Goal: Transaction & Acquisition: Purchase product/service

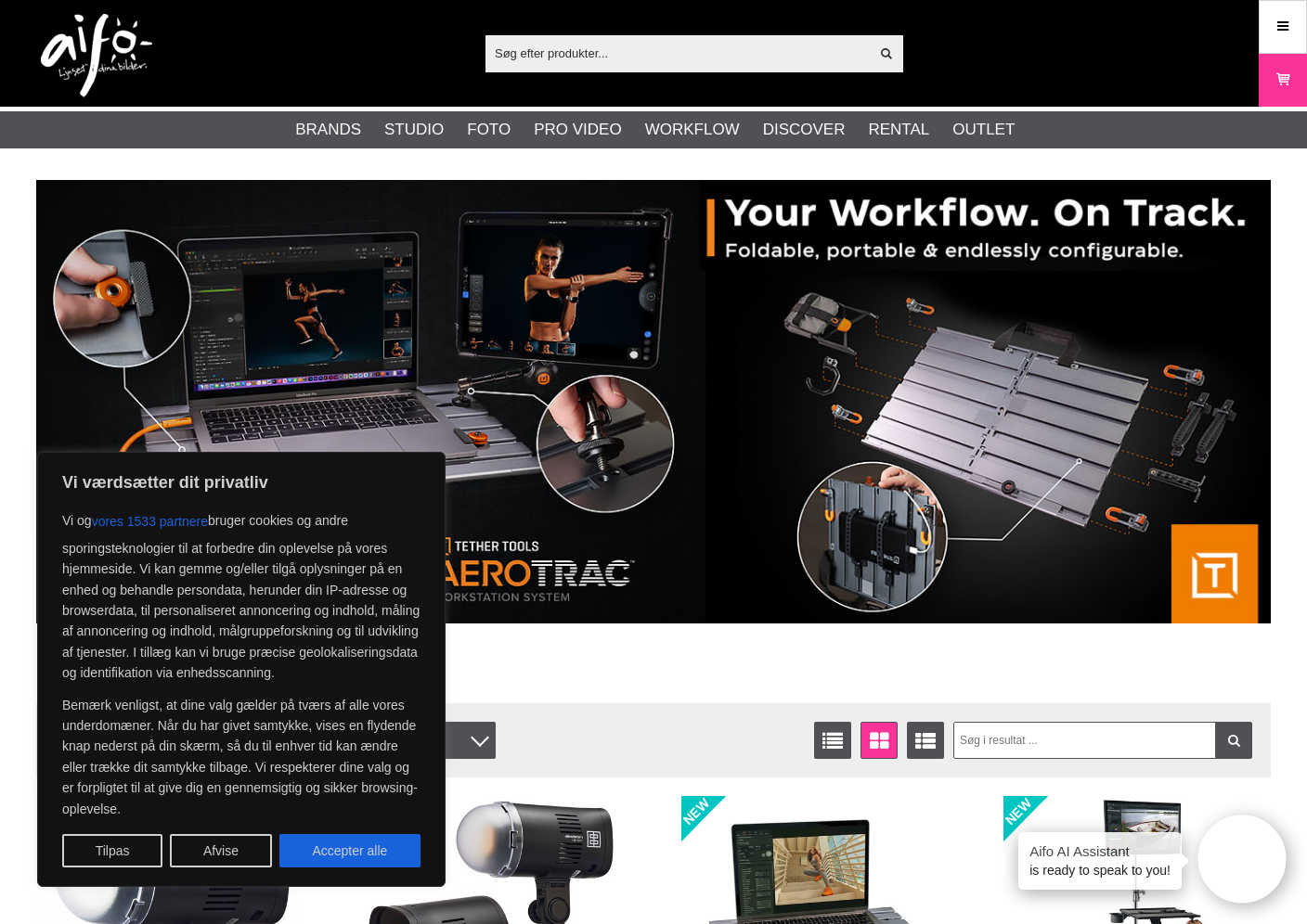
click at [561, 56] on input "text" at bounding box center [677, 52] width 384 height 28
paste input "Colorama Studio Background"
type input "Colorama Studio Background"
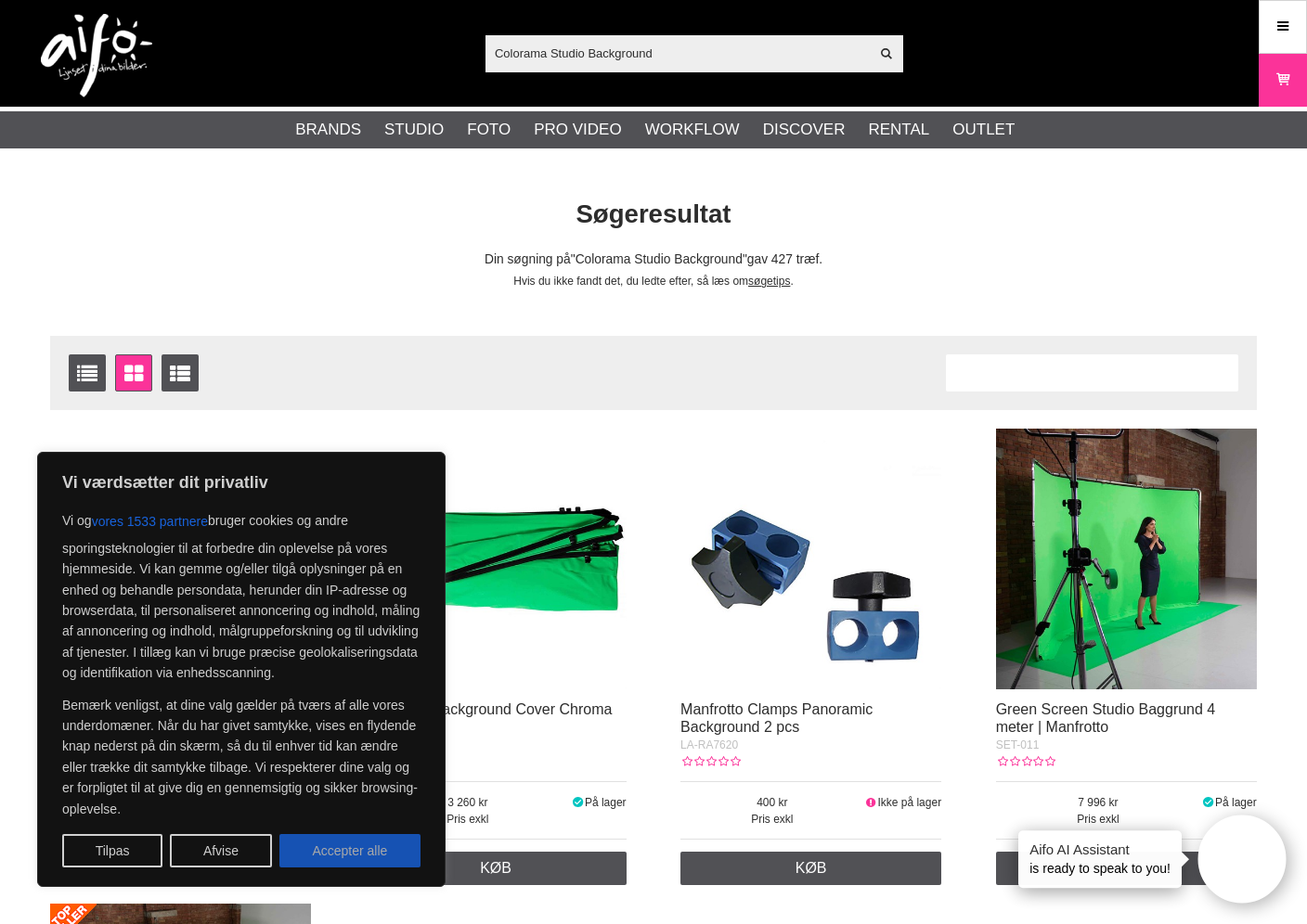
click at [327, 855] on button "Accepter alle" at bounding box center [350, 851] width 141 height 33
checkbox input "true"
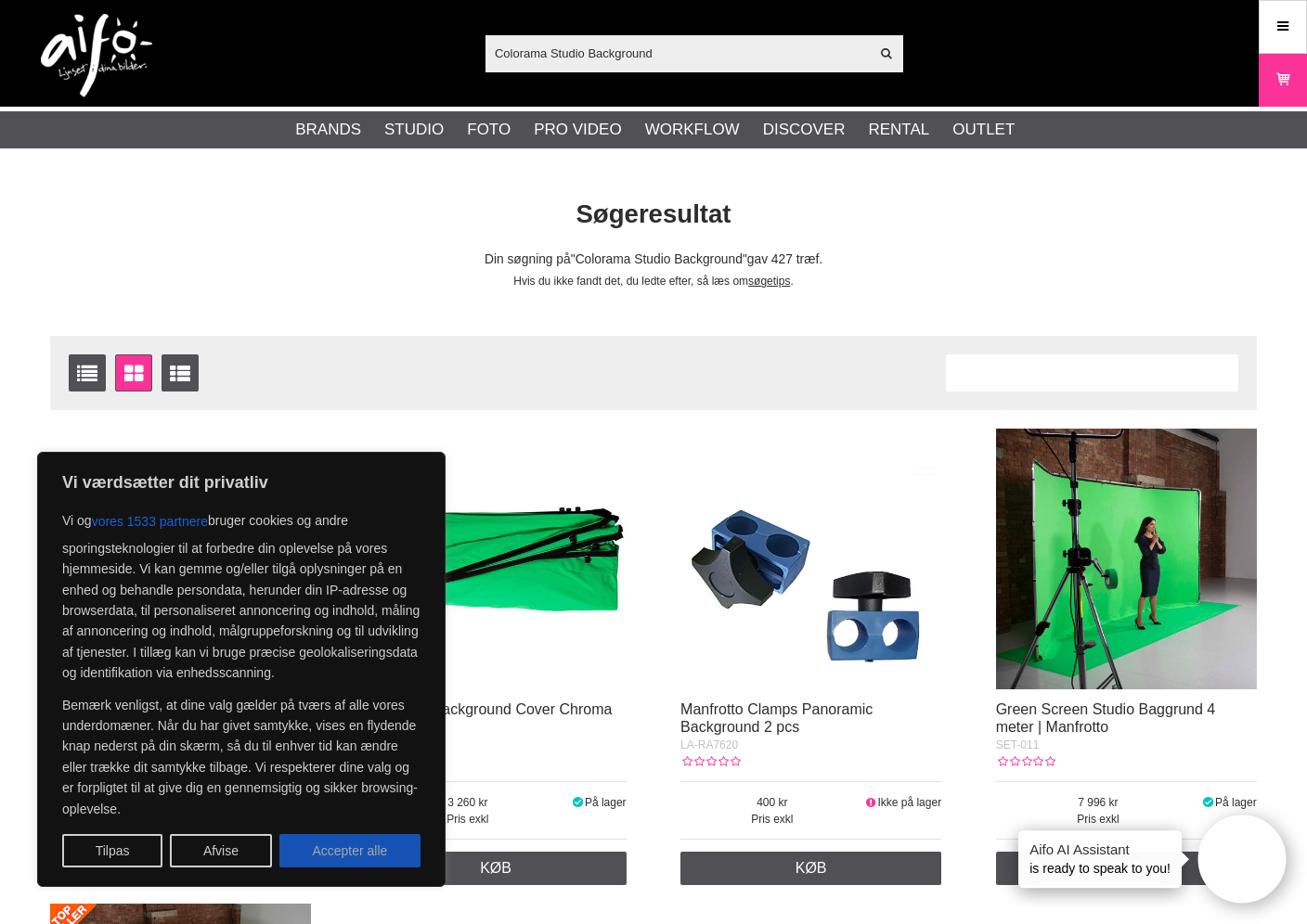
checkbox input "true"
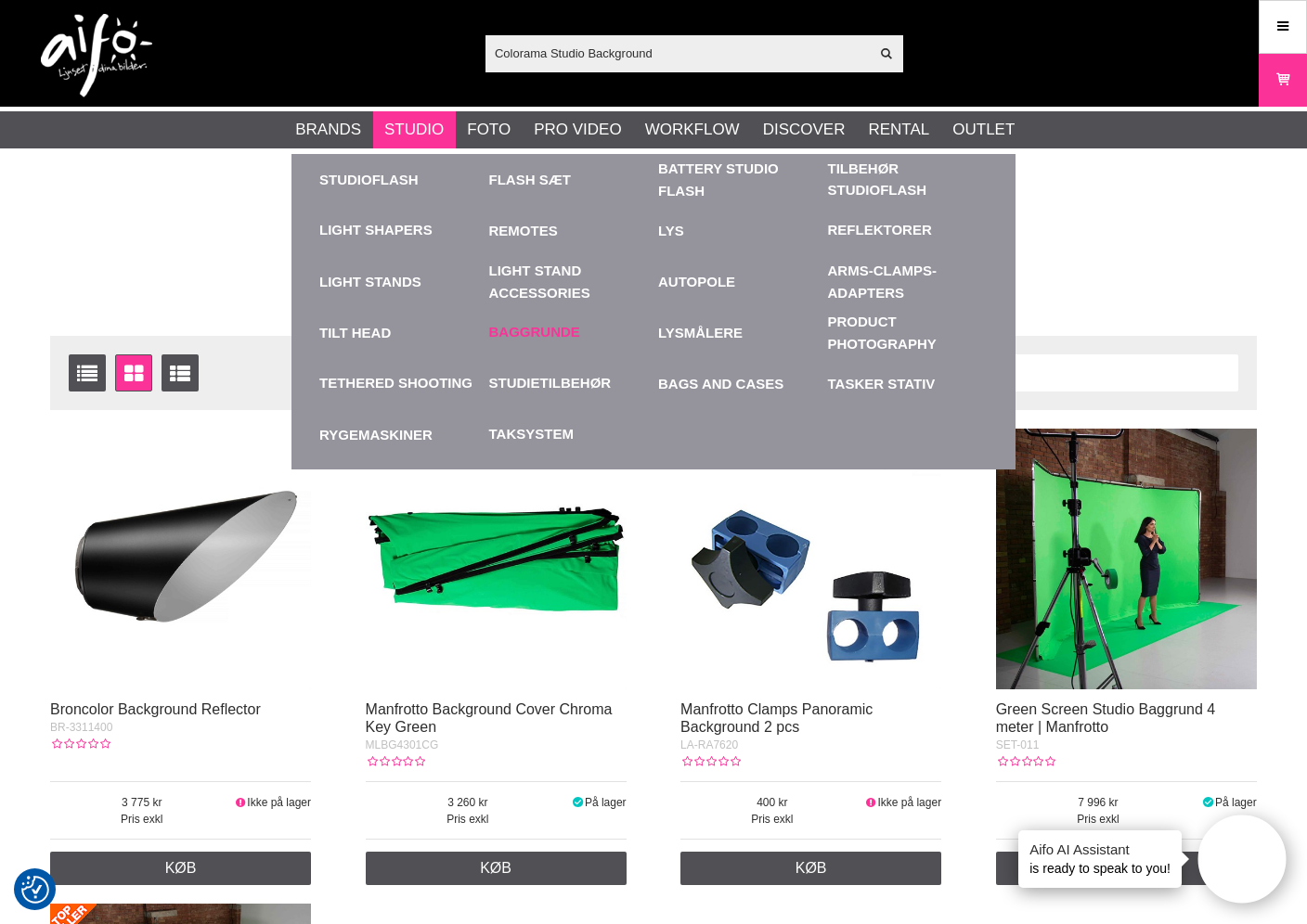
click at [556, 326] on link "Baggrunde" at bounding box center [535, 332] width 91 height 21
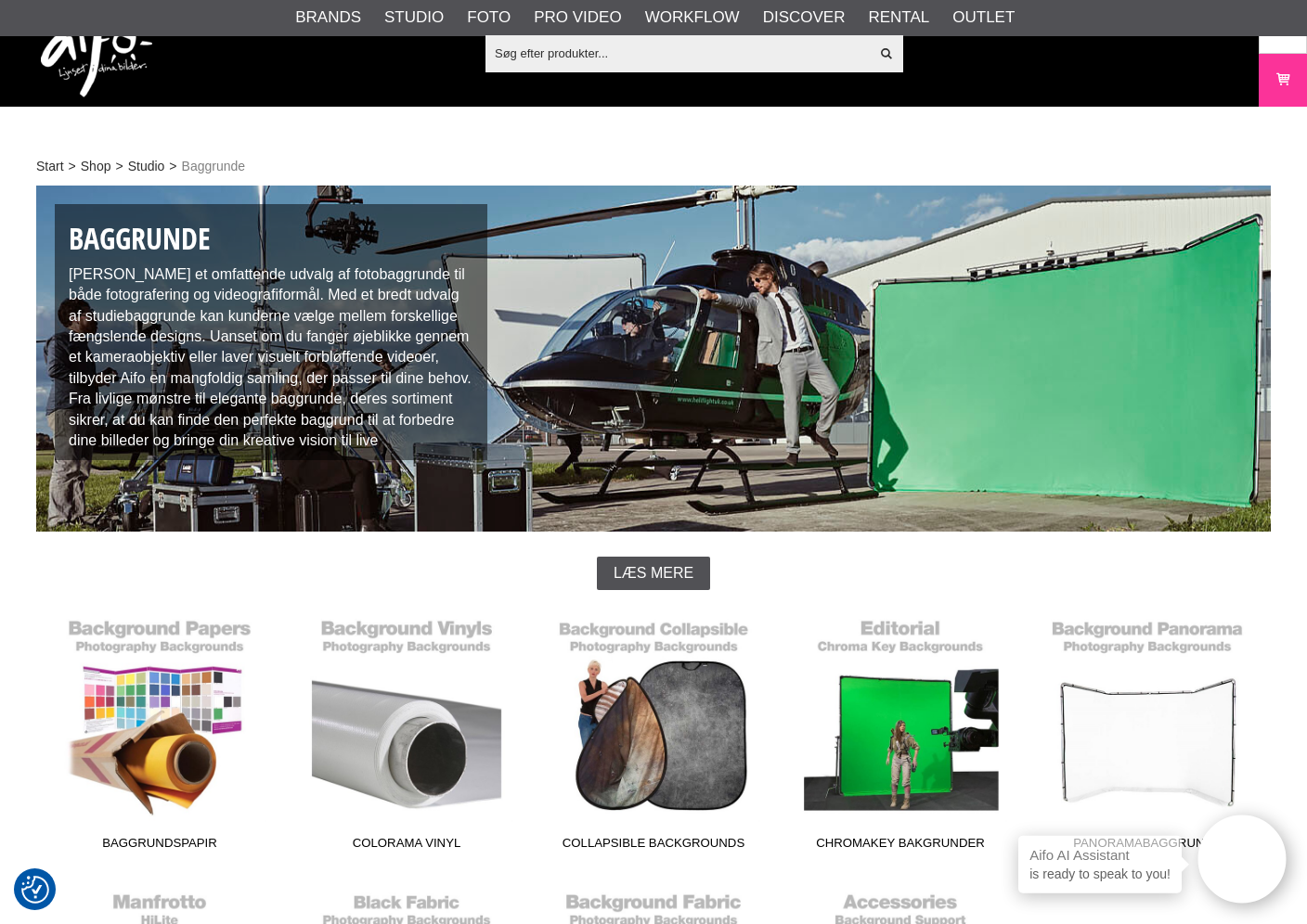
scroll to position [402, 0]
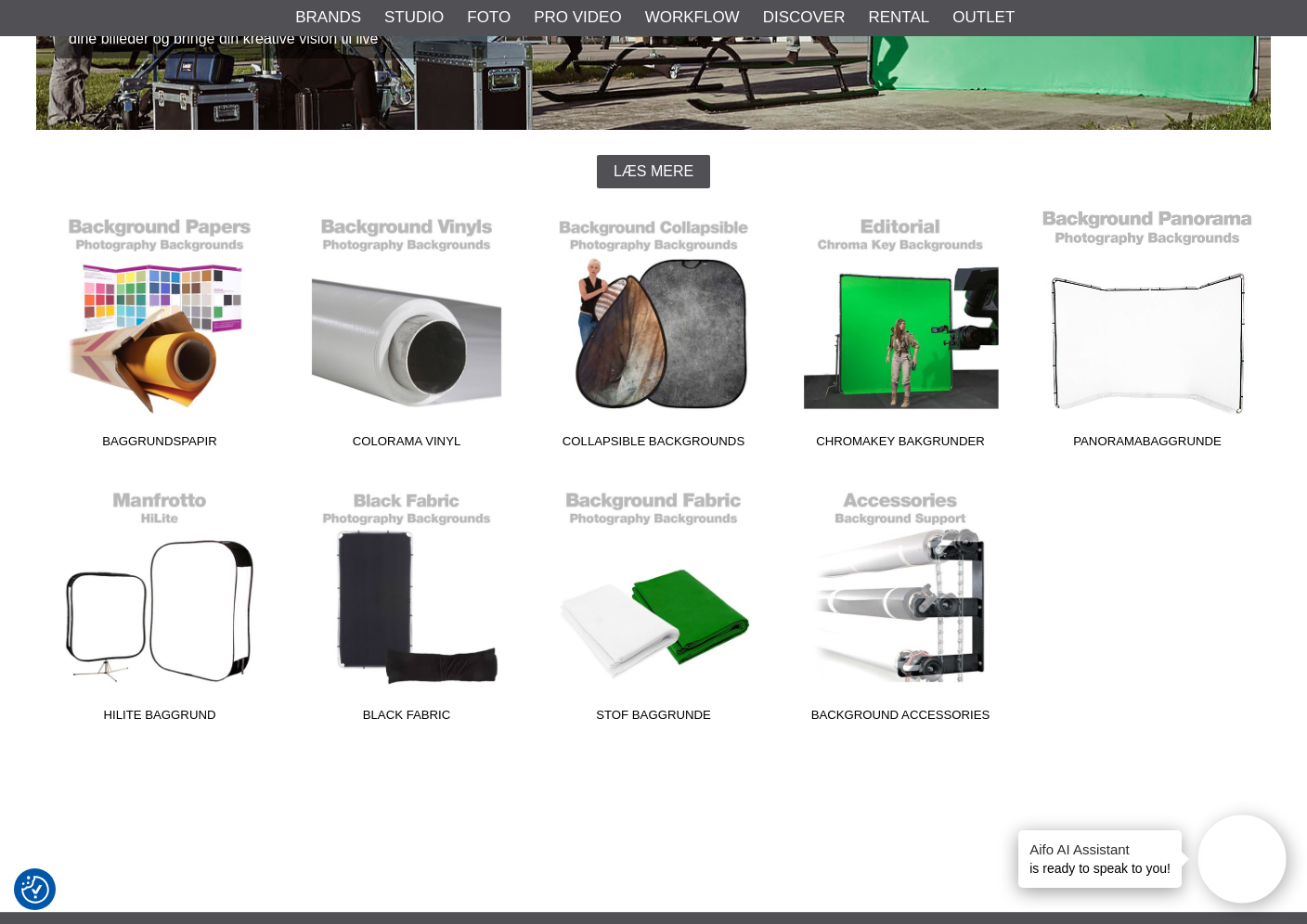
click at [1125, 330] on link "Panoramabaggrunde" at bounding box center [1147, 331] width 247 height 250
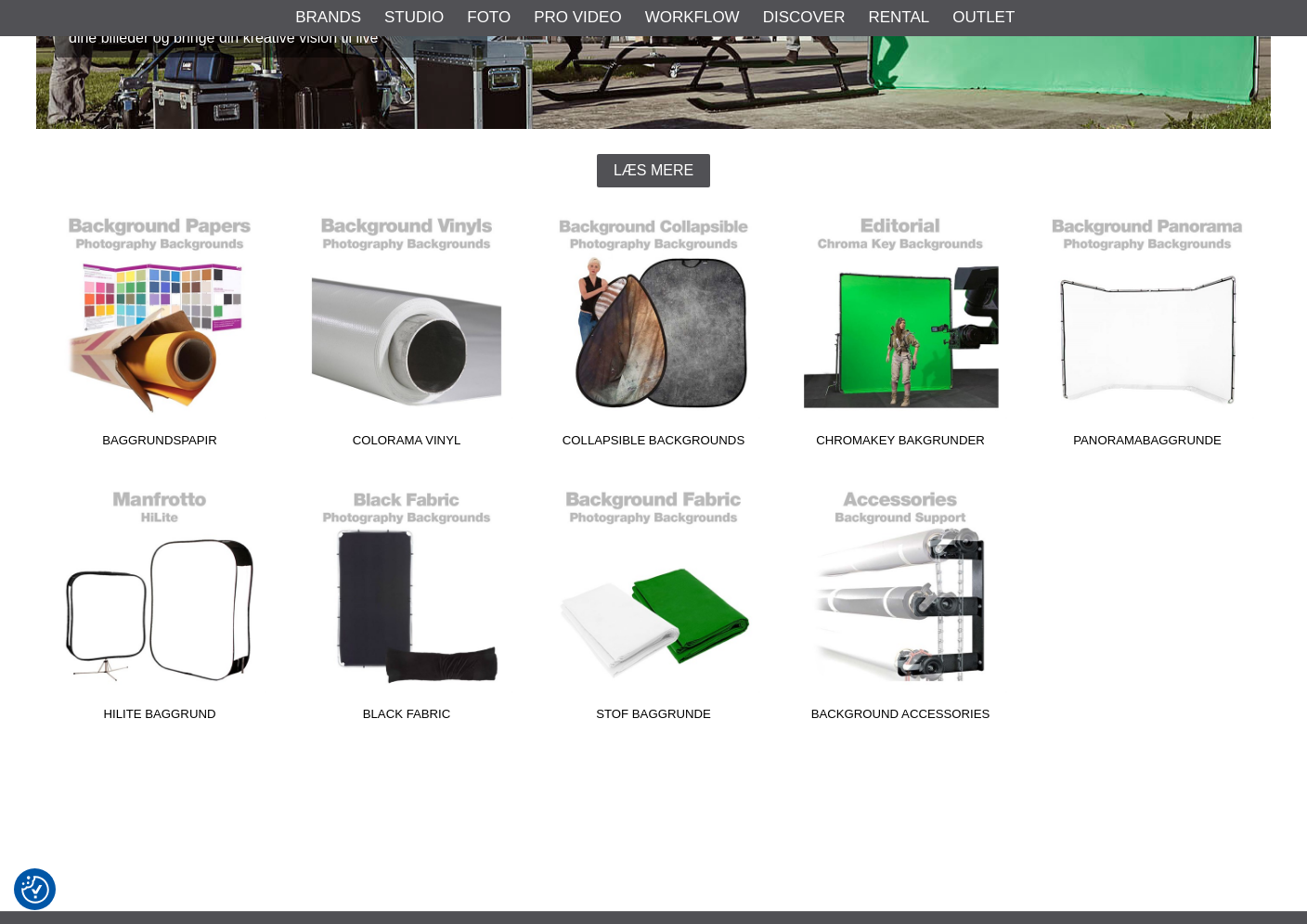
scroll to position [402, 0]
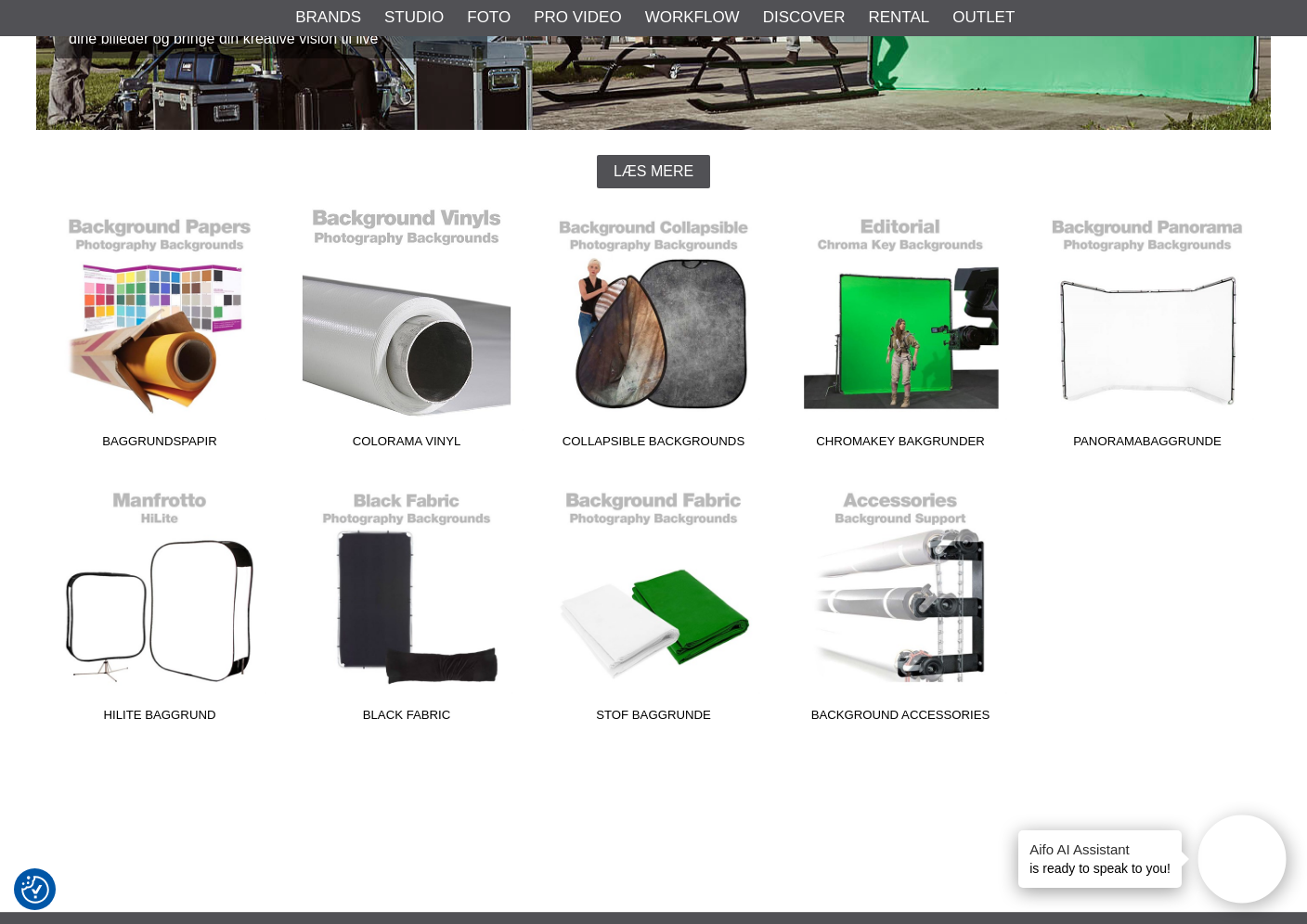
click at [398, 338] on link "Colorama Vinyl" at bounding box center [406, 331] width 247 height 250
